Goal: Navigation & Orientation: Go to known website

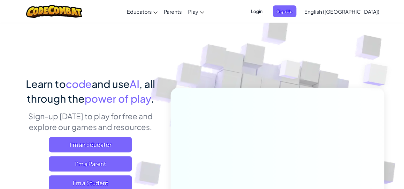
click at [364, 8] on link "English ([GEOGRAPHIC_DATA])" at bounding box center [341, 11] width 81 height 17
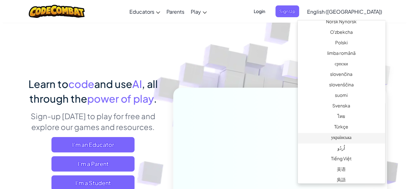
scroll to position [489, 0]
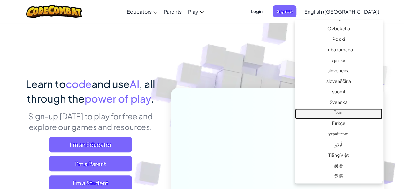
click at [349, 114] on link "ไทย" at bounding box center [338, 114] width 87 height 11
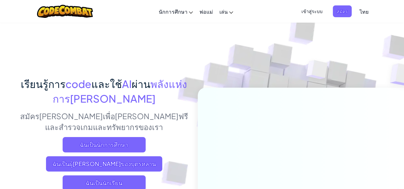
click at [308, 9] on span "เข้าสู่ระบบ" at bounding box center [312, 11] width 29 height 12
